Goal: Transaction & Acquisition: Purchase product/service

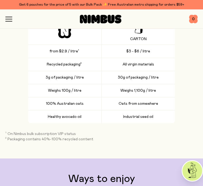
scroll to position [1294, 0]
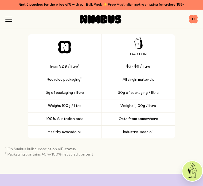
click at [10, 19] on icon "button" at bounding box center [9, 19] width 6 height 0
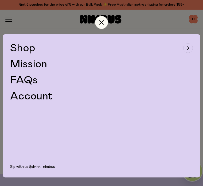
click at [188, 49] on icon "button" at bounding box center [188, 47] width 2 height 3
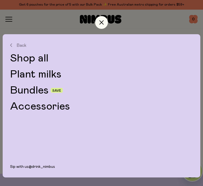
click at [27, 58] on link "Shop all" at bounding box center [101, 58] width 183 height 11
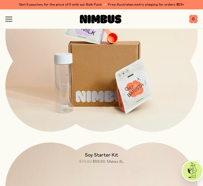
scroll to position [978, 0]
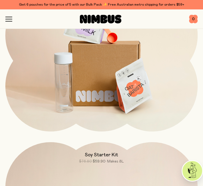
click at [158, 89] on img at bounding box center [101, 52] width 192 height 226
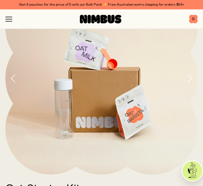
click at [190, 79] on icon "button" at bounding box center [189, 78] width 5 height 8
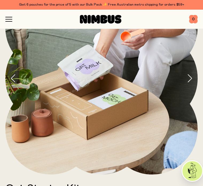
click at [187, 79] on icon "button" at bounding box center [189, 78] width 5 height 8
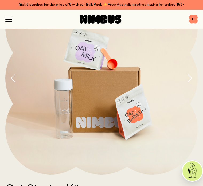
click at [188, 77] on icon "button" at bounding box center [189, 78] width 5 height 8
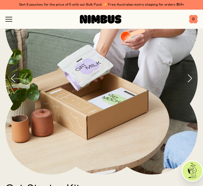
click at [187, 77] on icon "button" at bounding box center [189, 78] width 5 height 8
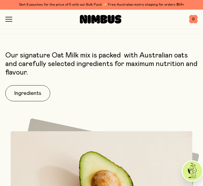
scroll to position [763, 0]
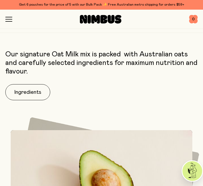
click at [27, 90] on button "Ingredients" at bounding box center [27, 92] width 45 height 16
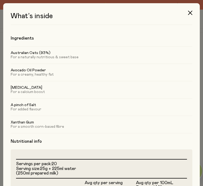
click at [188, 13] on icon "button" at bounding box center [190, 13] width 4 height 4
